Goal: Navigation & Orientation: Go to known website

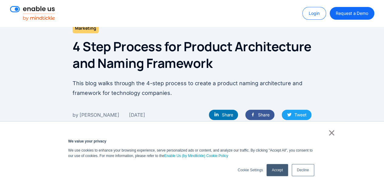
scroll to position [121, 0]
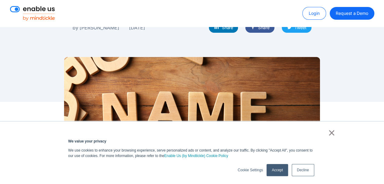
click at [334, 134] on link "×" at bounding box center [331, 132] width 7 height 5
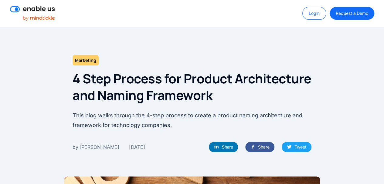
scroll to position [0, 0]
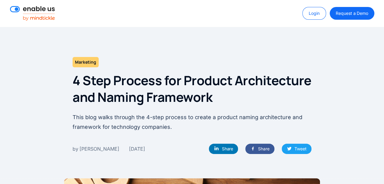
click at [35, 10] on img at bounding box center [32, 13] width 45 height 15
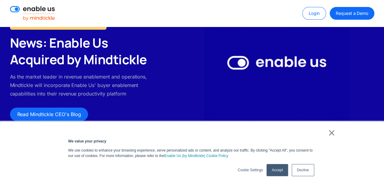
scroll to position [114, 0]
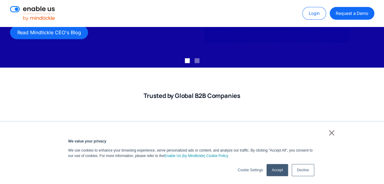
click at [333, 134] on link "×" at bounding box center [331, 132] width 7 height 5
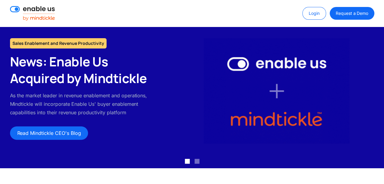
scroll to position [0, 0]
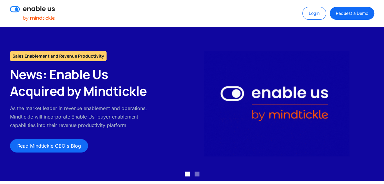
click at [38, 10] on img at bounding box center [32, 13] width 45 height 15
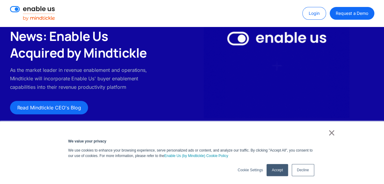
scroll to position [114, 0]
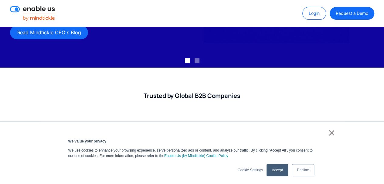
click at [274, 168] on link "Accept" at bounding box center [277, 170] width 21 height 12
